Goal: Task Accomplishment & Management: Manage account settings

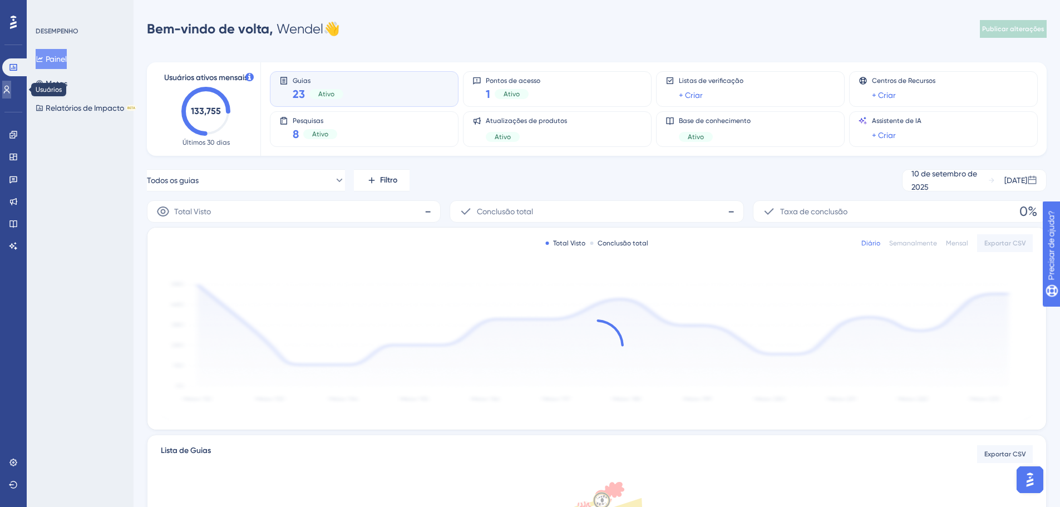
click at [11, 87] on icon at bounding box center [6, 89] width 9 height 9
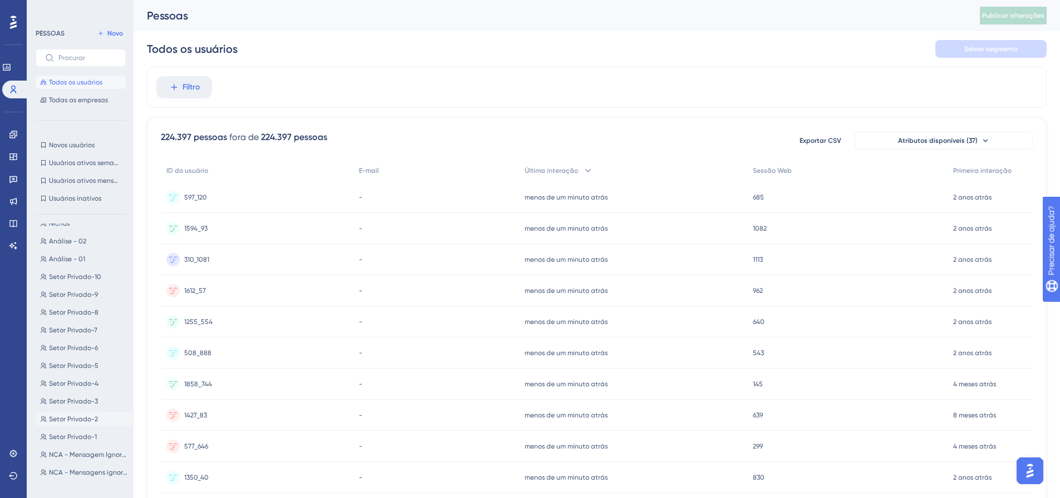
scroll to position [929, 0]
click at [102, 411] on font "Somente Base 1Doc" at bounding box center [79, 409] width 61 height 8
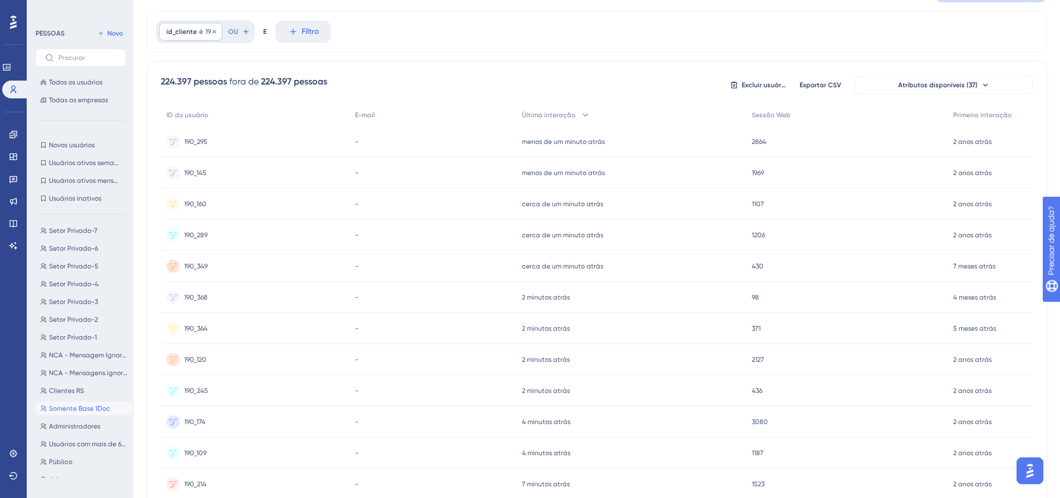
scroll to position [0, 0]
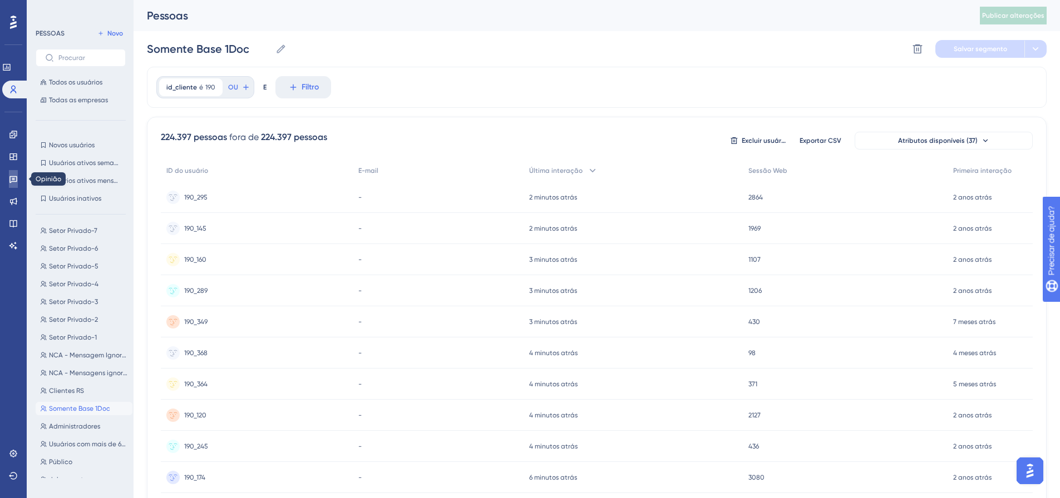
click at [10, 182] on icon at bounding box center [13, 179] width 8 height 7
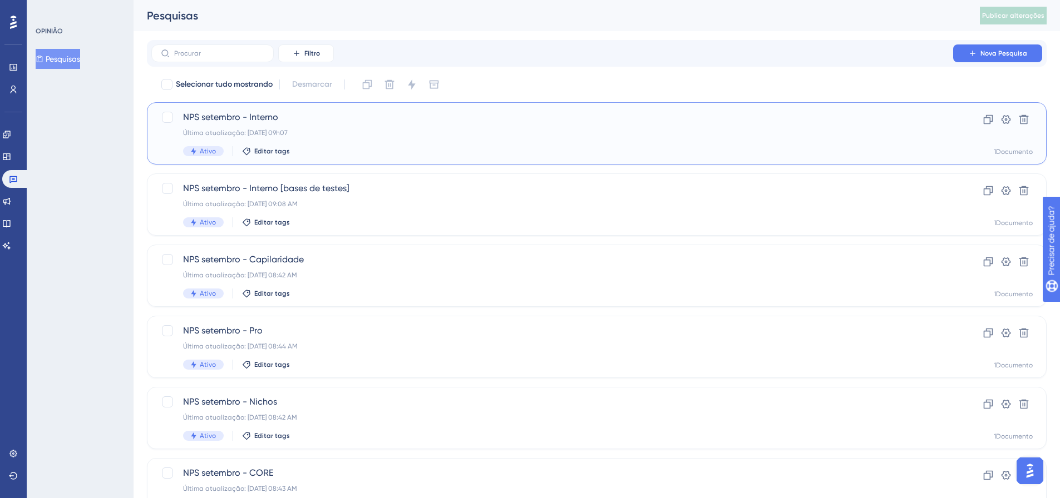
click at [256, 117] on font "NPS setembro - Interno" at bounding box center [230, 117] width 95 height 11
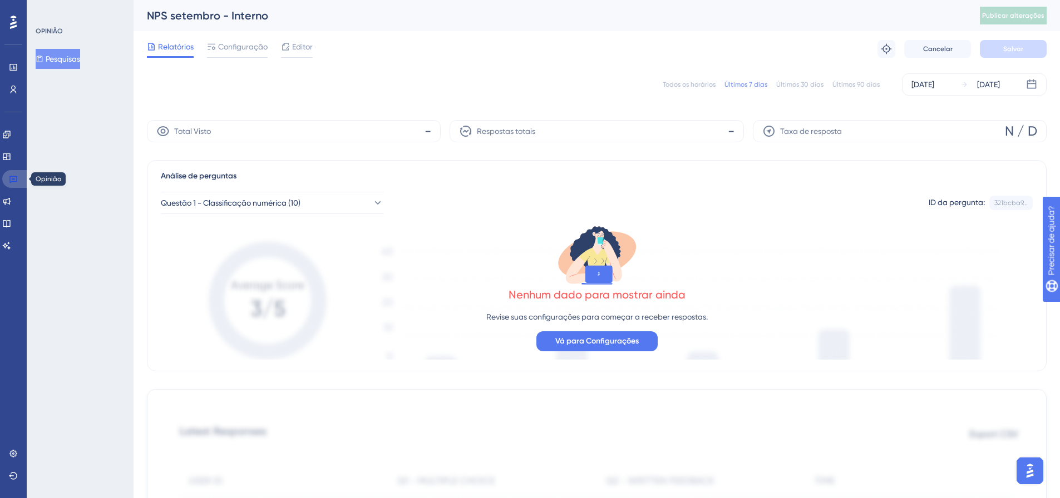
click at [7, 177] on link at bounding box center [15, 179] width 27 height 18
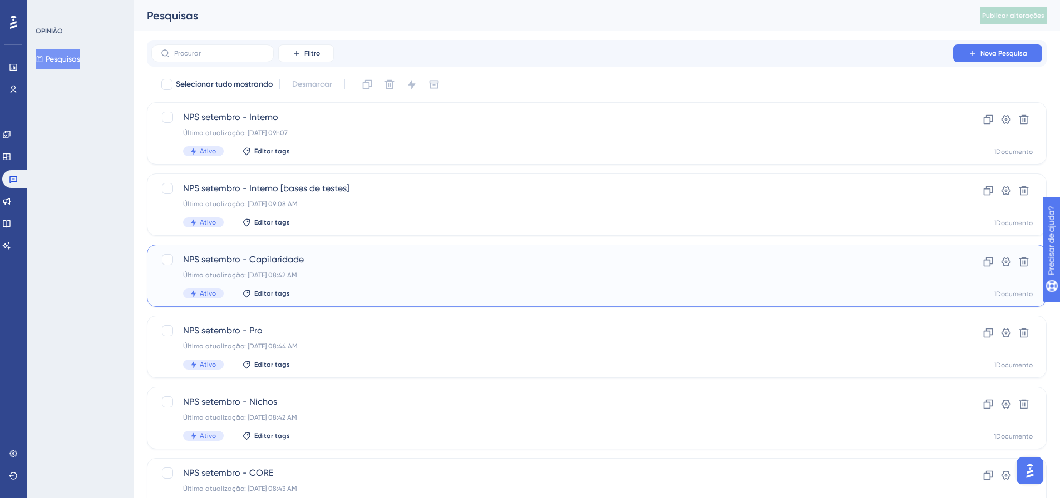
click at [253, 274] on font "Última atualização: [DATE] 08:42 AM" at bounding box center [240, 275] width 114 height 8
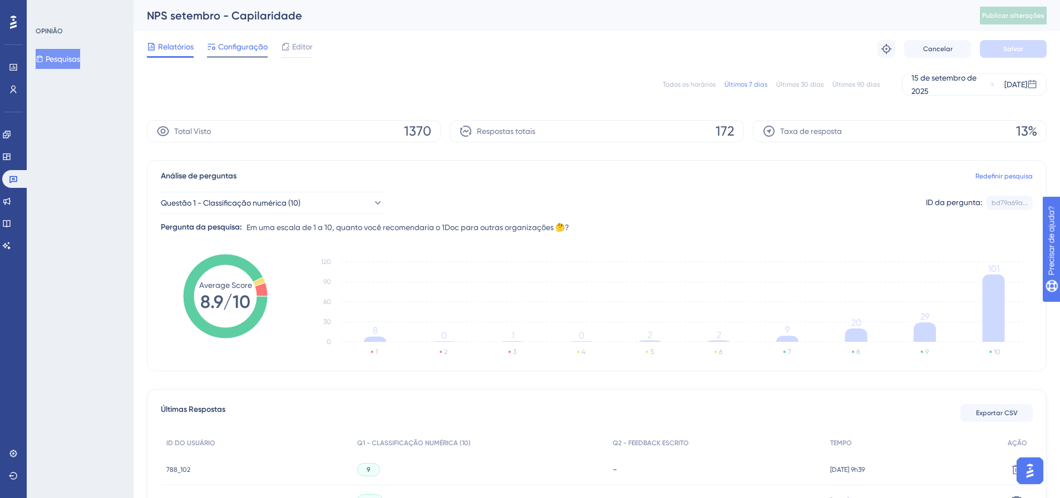
click at [221, 51] on font "Configuração" at bounding box center [243, 46] width 50 height 9
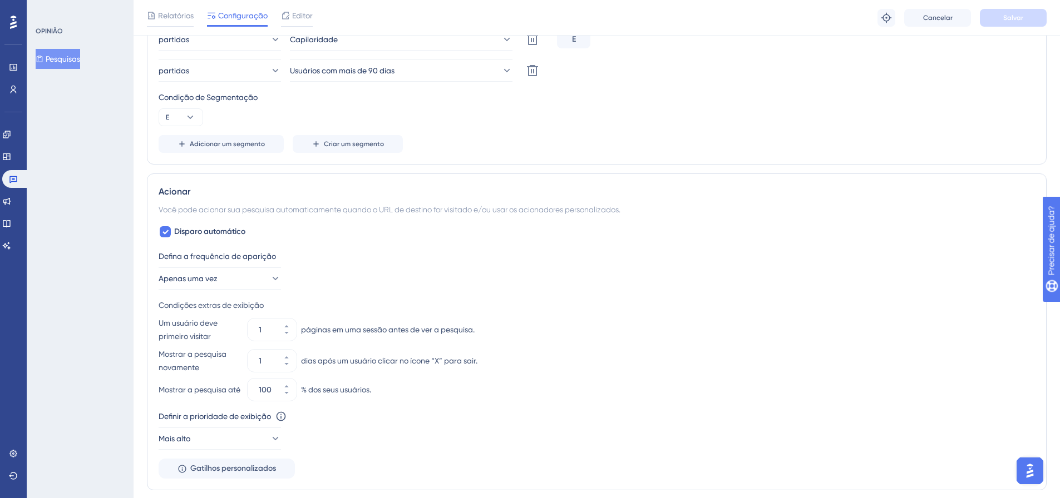
scroll to position [501, 0]
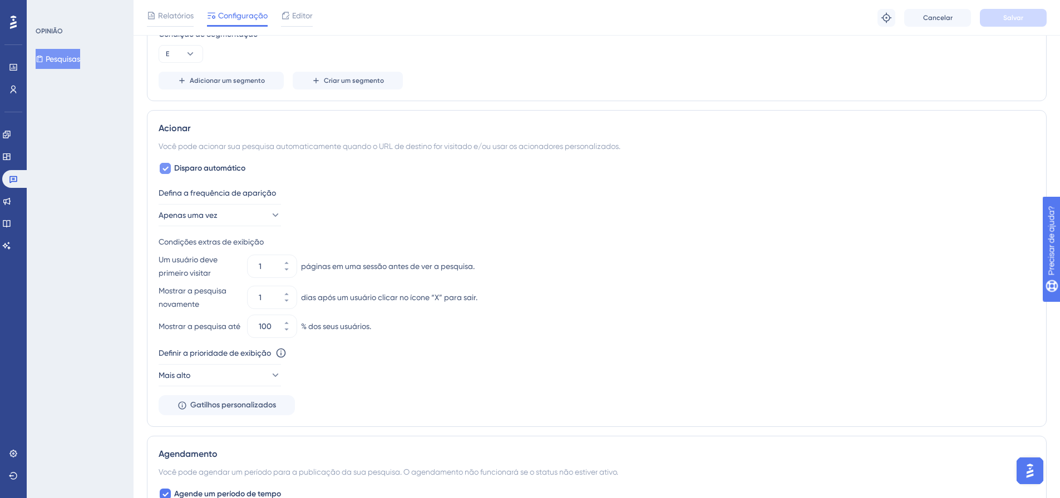
click at [197, 171] on font "Disparo automático" at bounding box center [209, 168] width 71 height 9
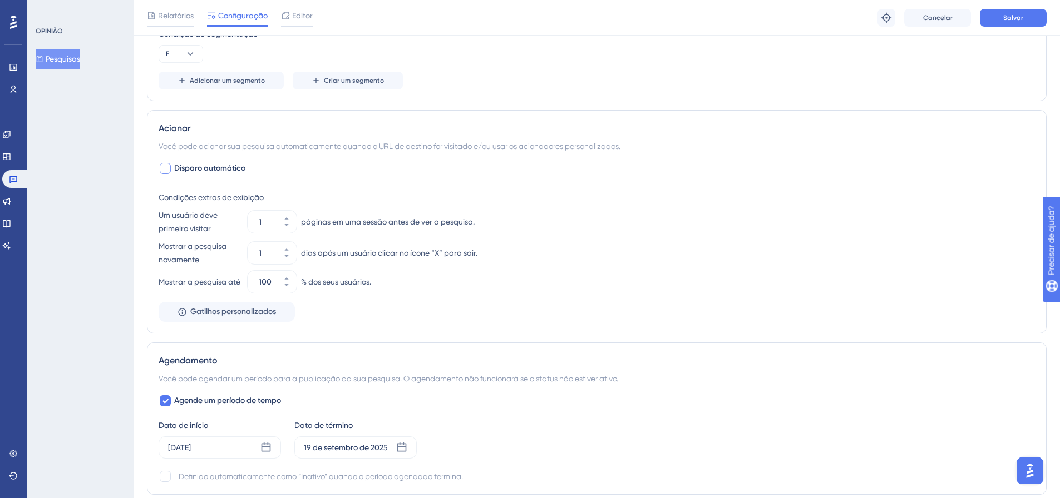
click at [197, 170] on font "Disparo automático" at bounding box center [209, 168] width 71 height 9
checkbox input "true"
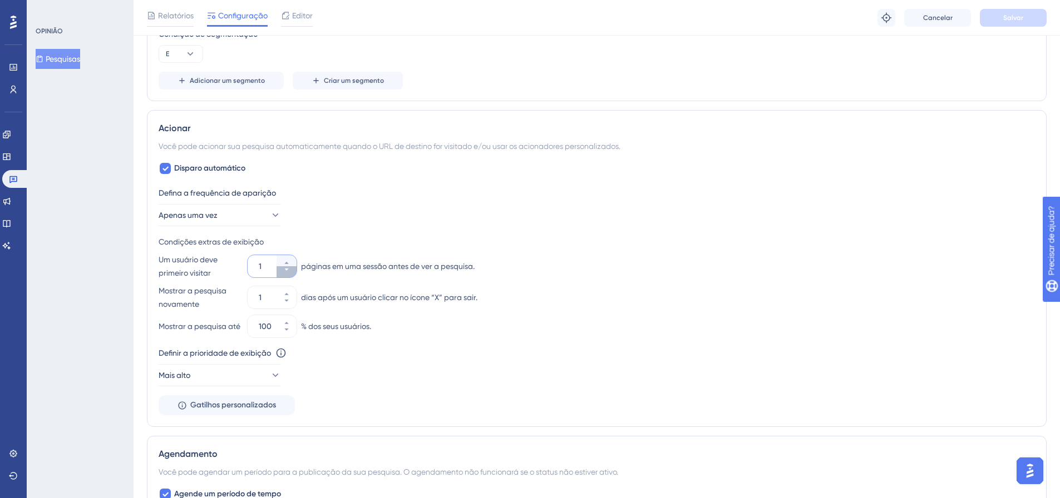
click at [287, 271] on icon at bounding box center [286, 269] width 7 height 7
type input "1"
click at [290, 295] on button "1" at bounding box center [286, 291] width 20 height 11
click at [284, 301] on icon at bounding box center [286, 301] width 7 height 7
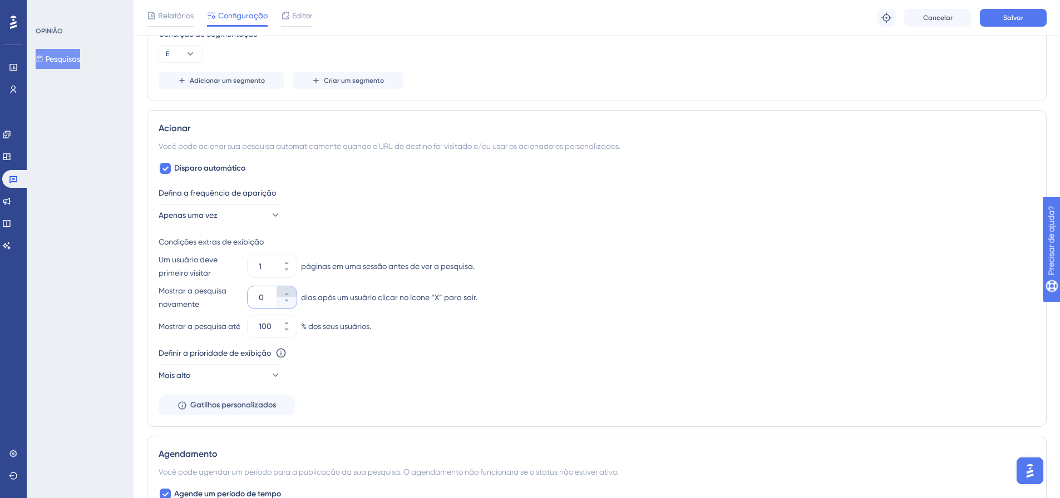
click at [278, 287] on button "0" at bounding box center [286, 291] width 20 height 11
type input "1"
click at [570, 284] on div "Mostrar a pesquisa novamente 1 dias após um usuário clicar no ícone “X” para sa…" at bounding box center [597, 297] width 876 height 27
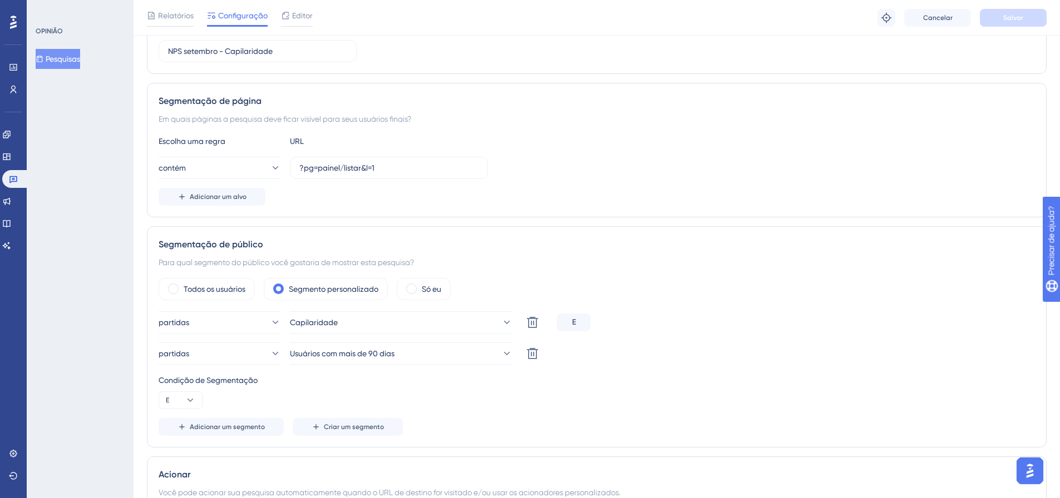
scroll to position [0, 0]
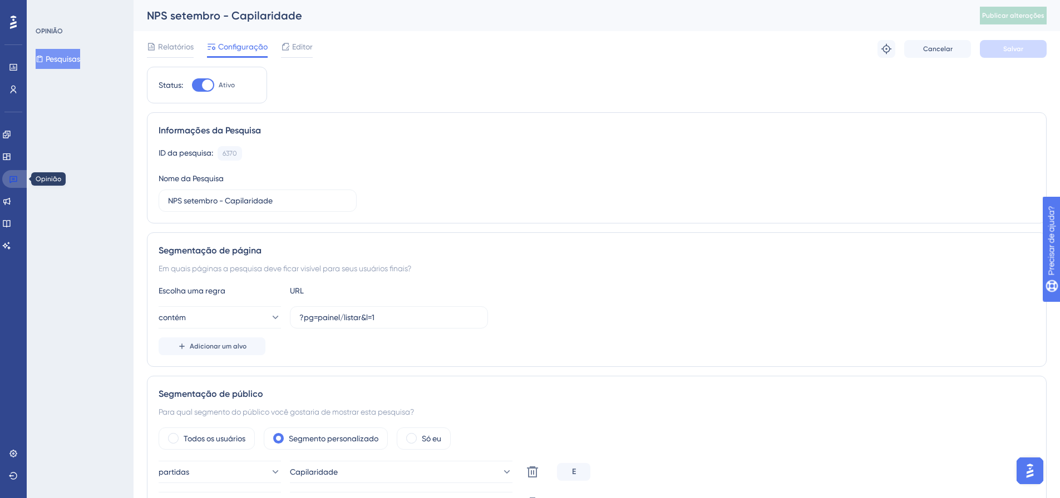
drag, startPoint x: 14, startPoint y: 176, endPoint x: 112, endPoint y: 185, distance: 98.4
click at [14, 176] on icon at bounding box center [13, 179] width 9 height 9
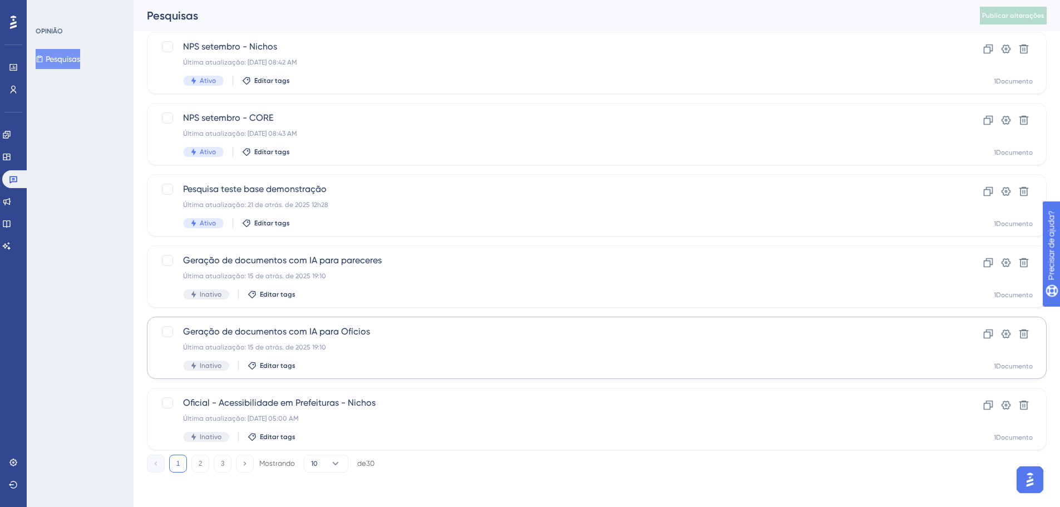
scroll to position [357, 0]
click at [200, 471] on div "Desempenho Usuários Noivado Widgets Opinião Atualizações de produtos Base de co…" at bounding box center [597, 85] width 926 height 805
click at [200, 469] on button "2" at bounding box center [200, 462] width 18 height 18
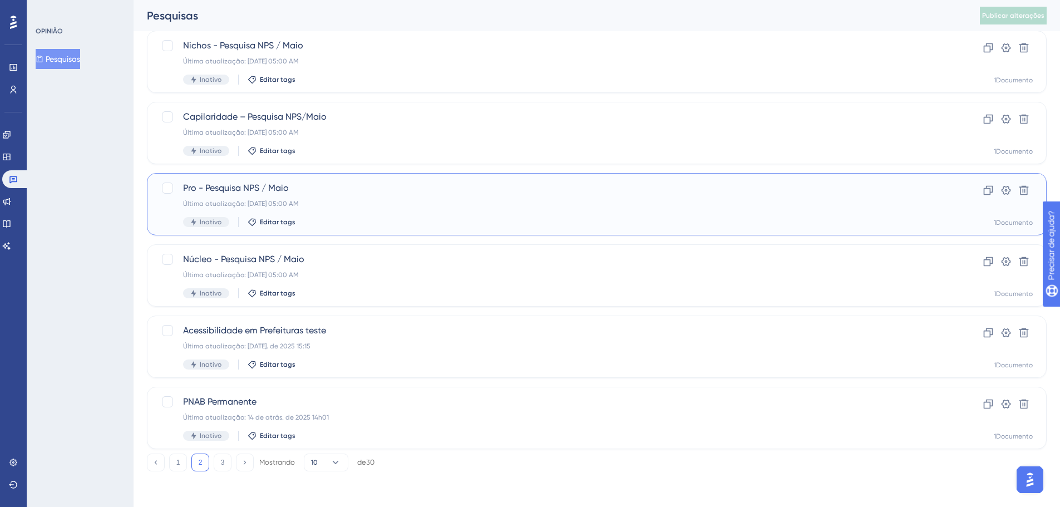
click at [242, 204] on font "Última atualização: [DATE] 05:00 AM" at bounding box center [241, 204] width 116 height 8
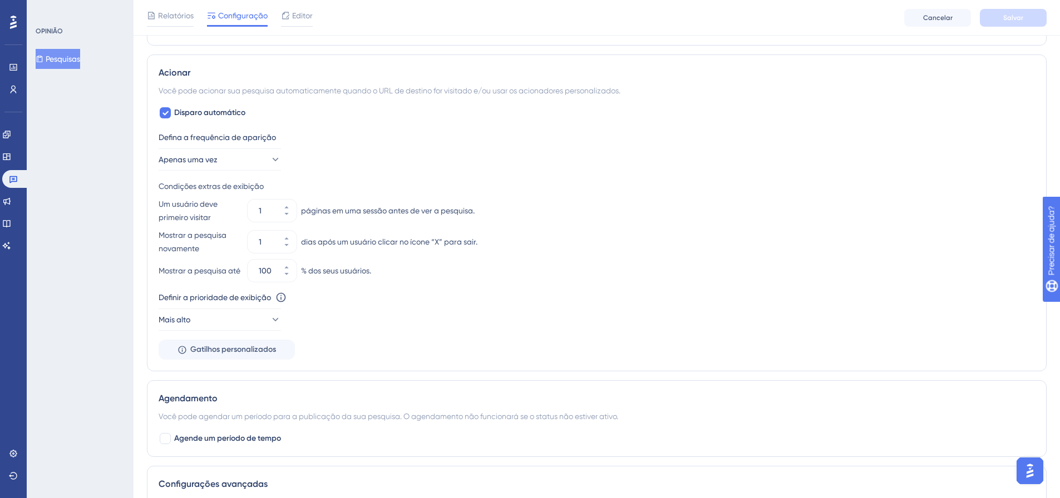
scroll to position [501, 0]
